Goal: Information Seeking & Learning: Learn about a topic

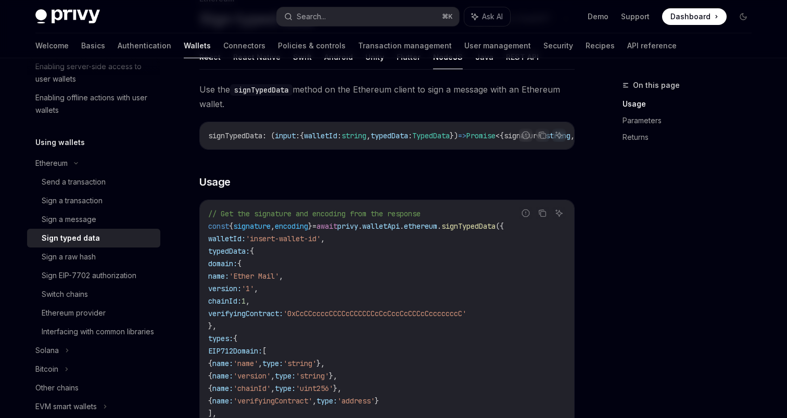
scroll to position [85, 0]
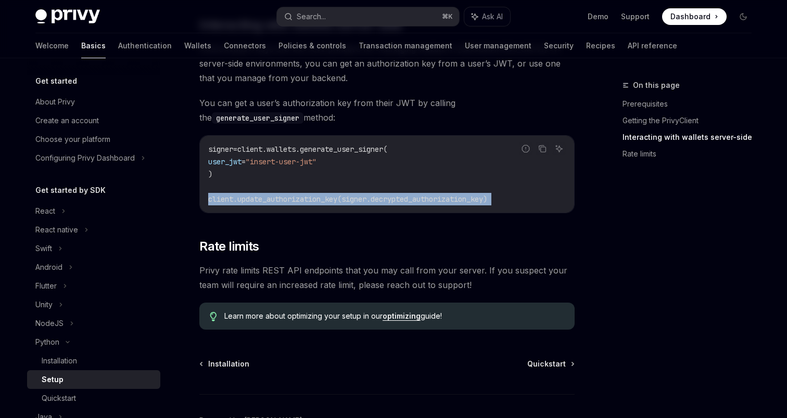
scroll to position [6, 0]
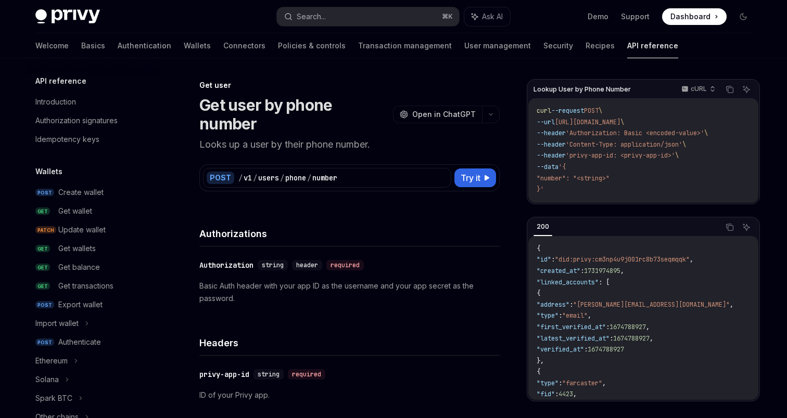
scroll to position [840, 0]
